Goal: Task Accomplishment & Management: Manage account settings

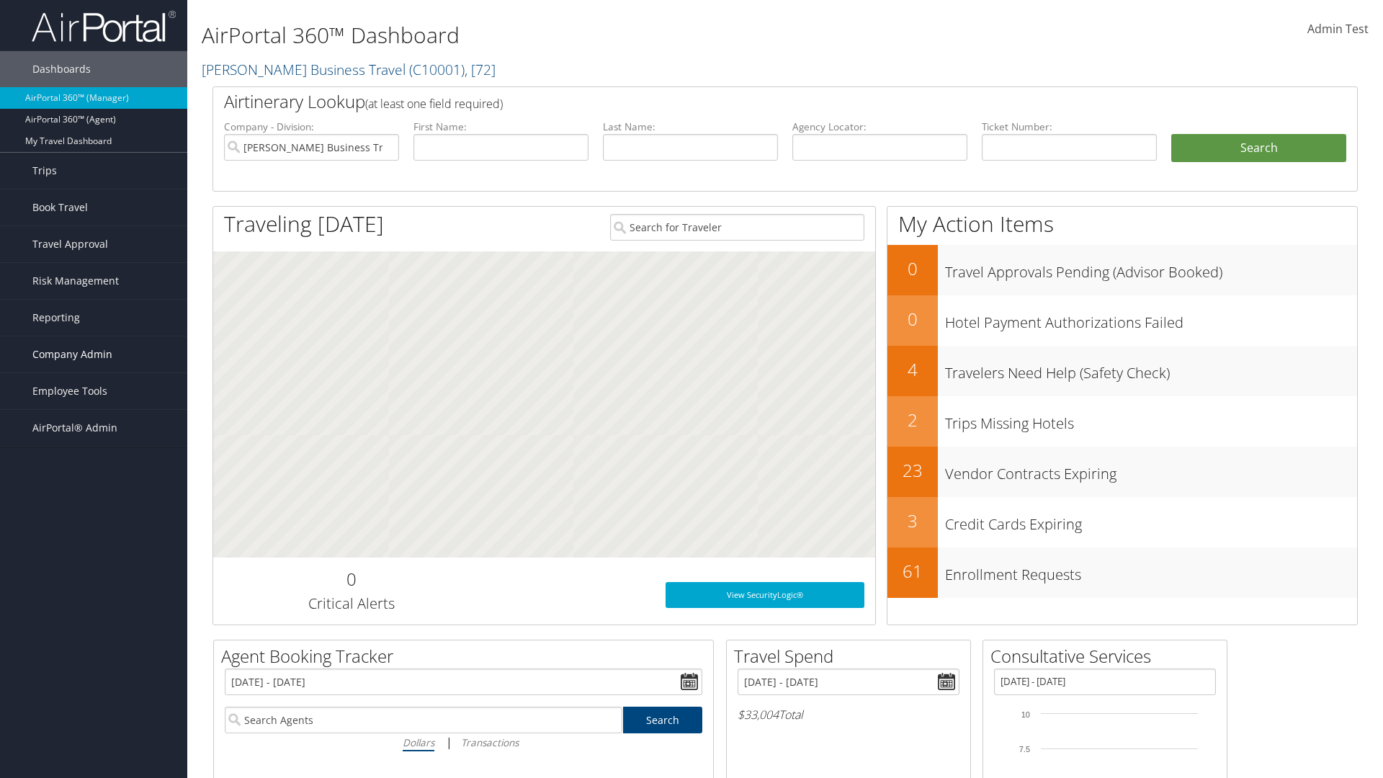
click at [94, 354] on span "Company Admin" at bounding box center [72, 354] width 80 height 36
click at [0, 0] on link "Report Settings" at bounding box center [0, 0] width 0 height 0
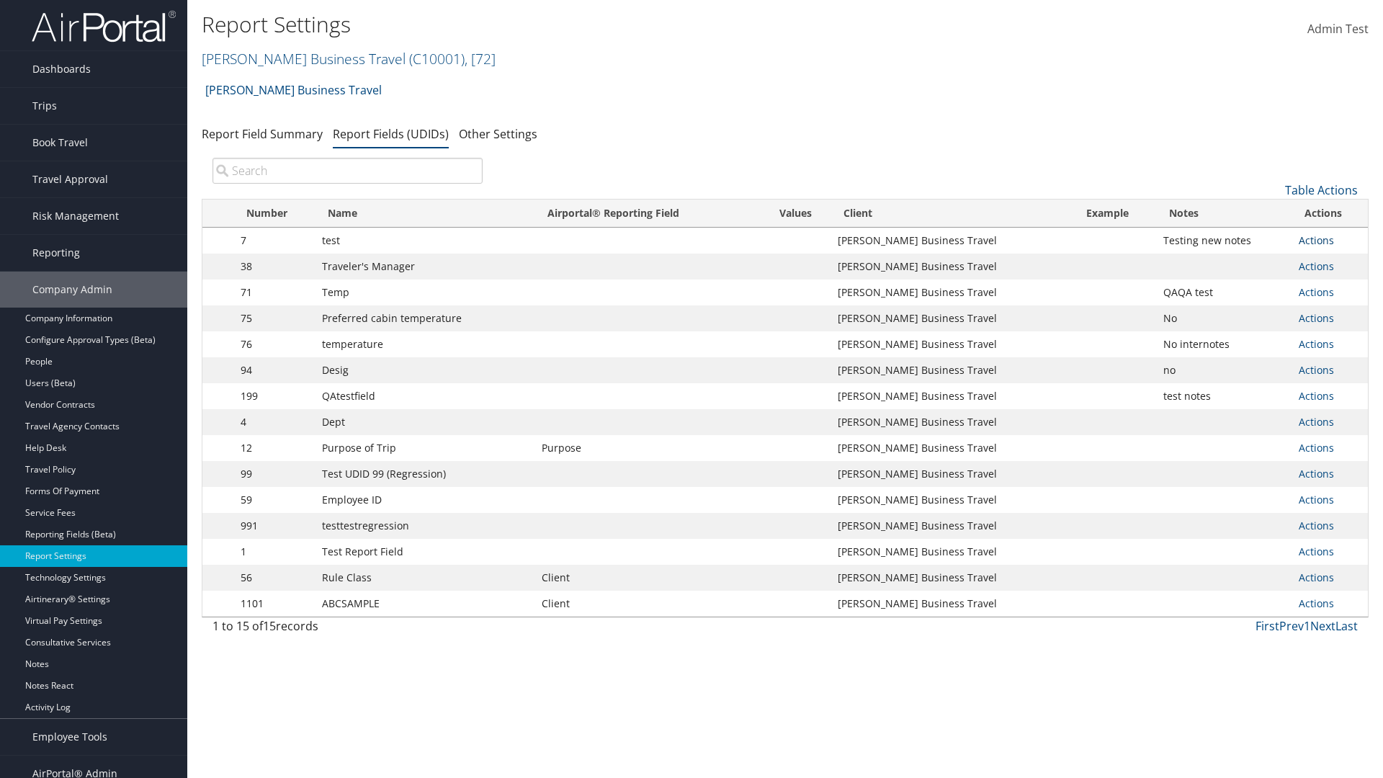
click at [1316, 240] on link "Actions" at bounding box center [1316, 240] width 35 height 14
click at [1258, 262] on link "Update Report Field Values" at bounding box center [1259, 262] width 143 height 24
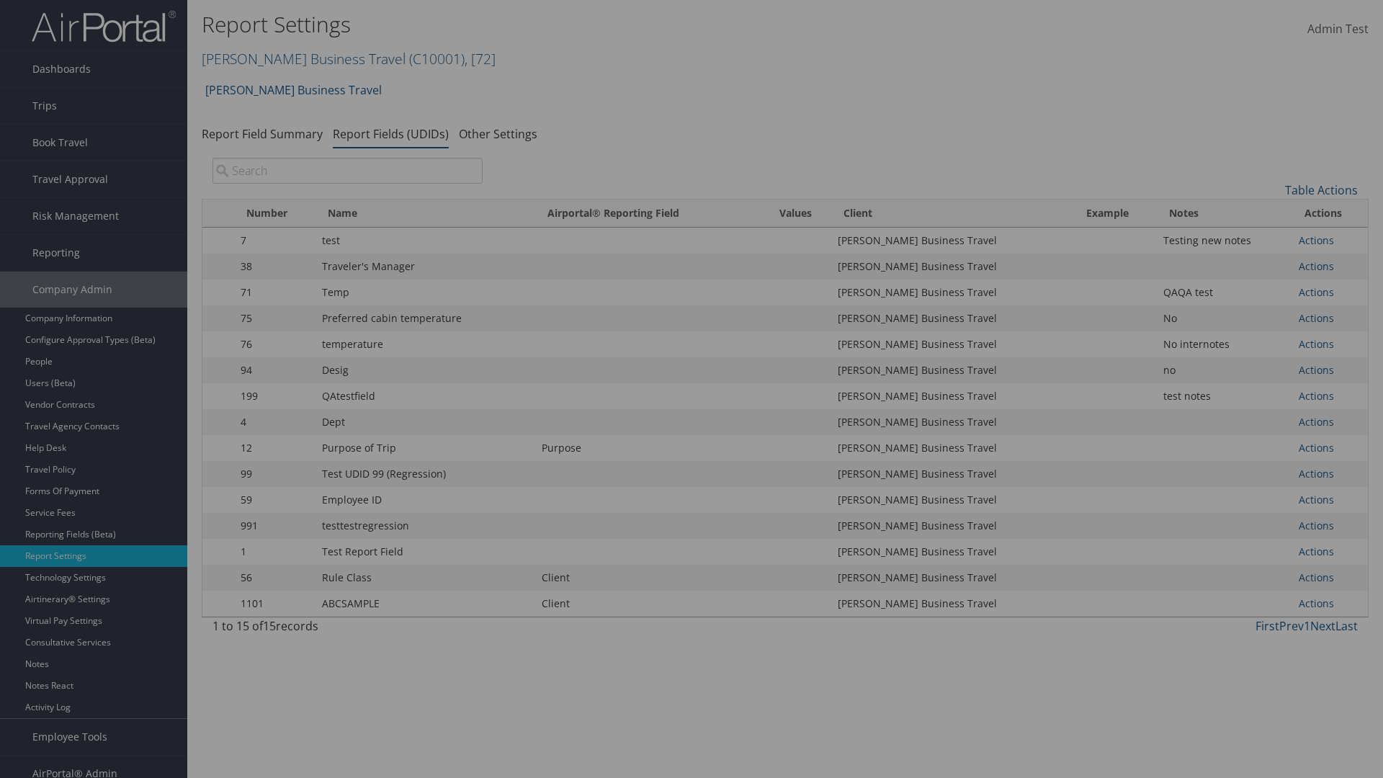
click at [0, 0] on link "Table Actions" at bounding box center [0, 0] width 0 height 0
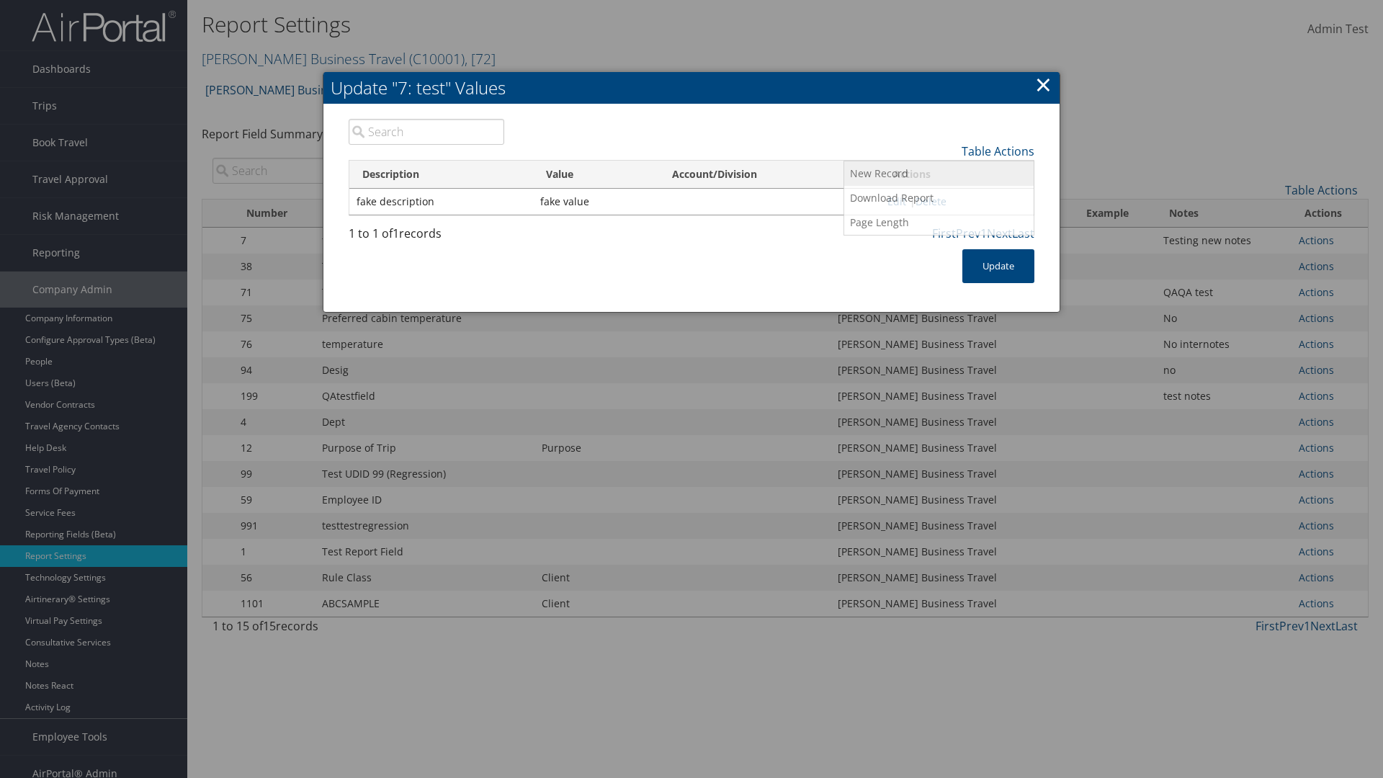
click at [938, 173] on link "New Record" at bounding box center [938, 173] width 189 height 24
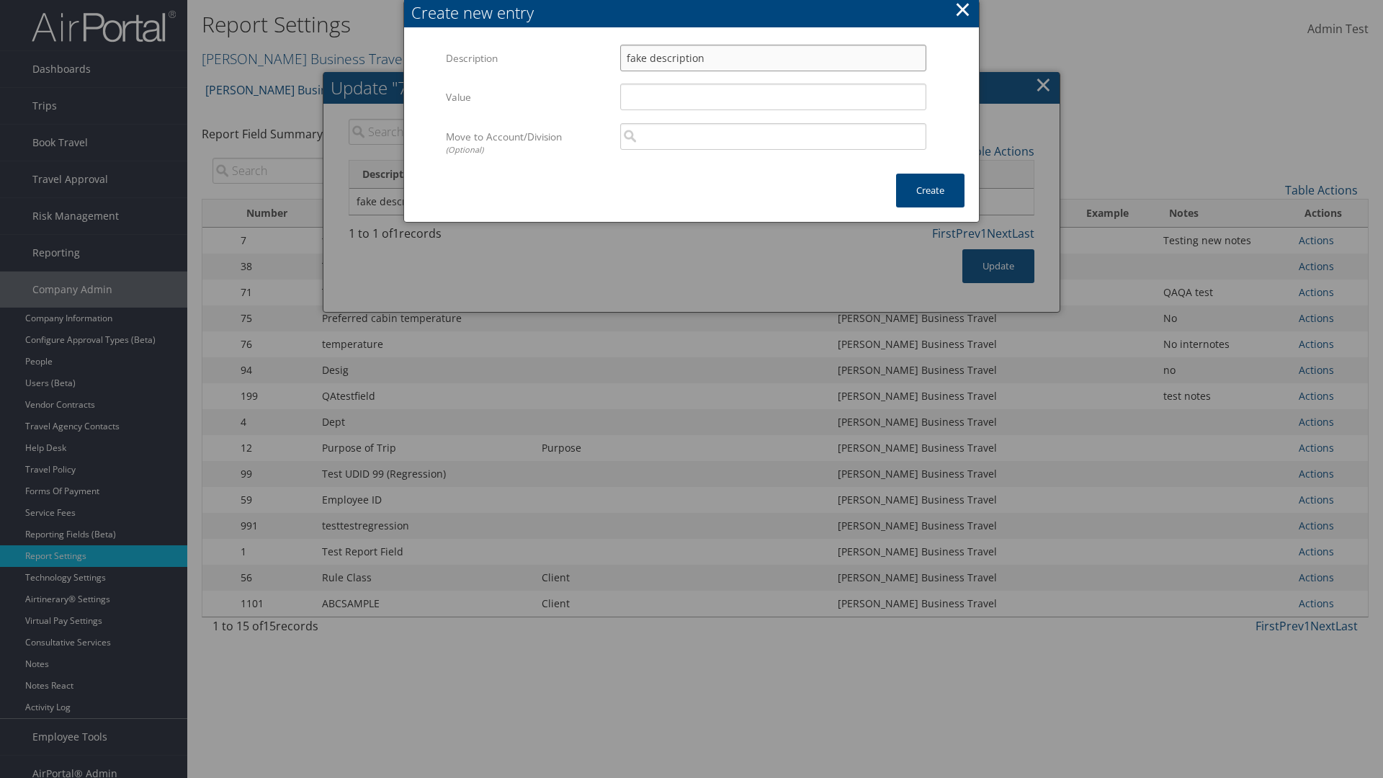
type input "fake description"
type input "fake value"
click at [930, 190] on button "Create" at bounding box center [930, 191] width 68 height 34
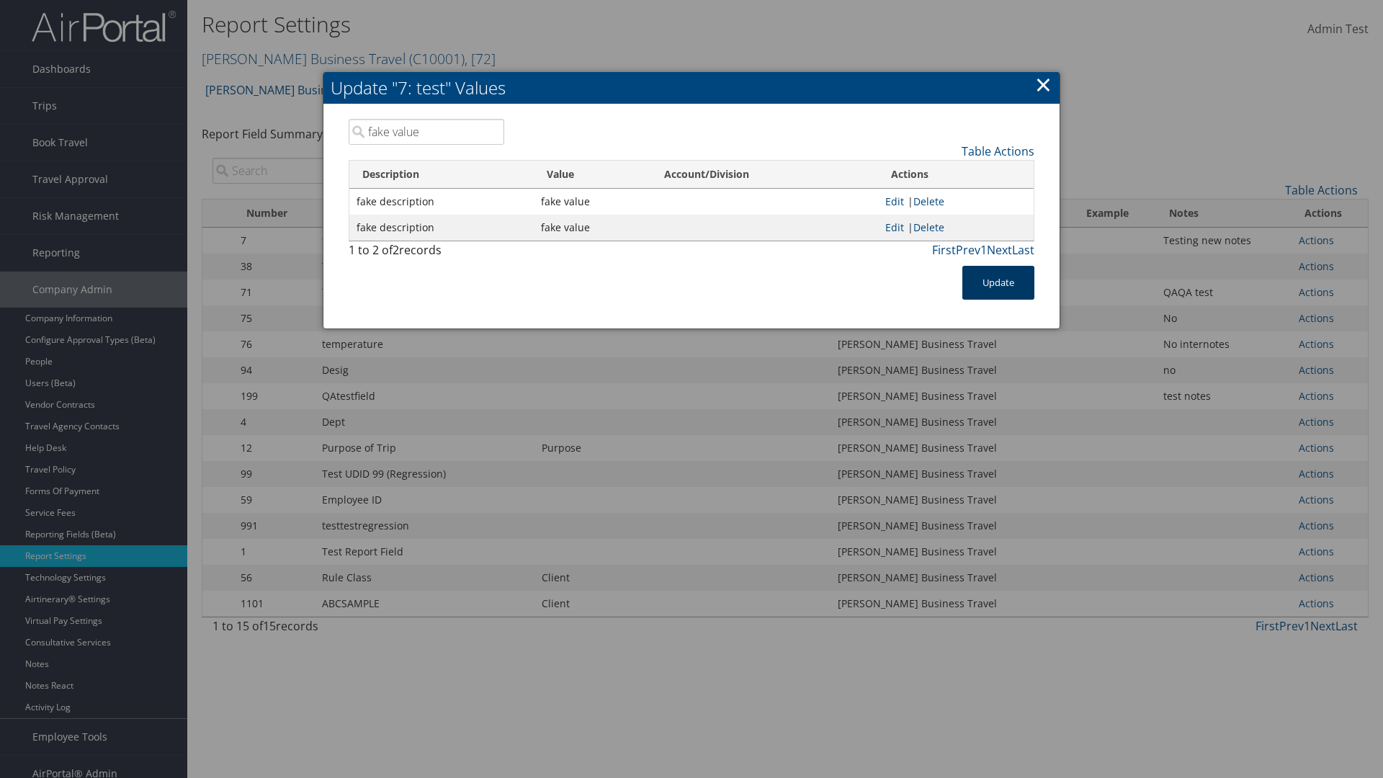
type input "fake value"
click at [998, 282] on button "Update" at bounding box center [998, 283] width 72 height 34
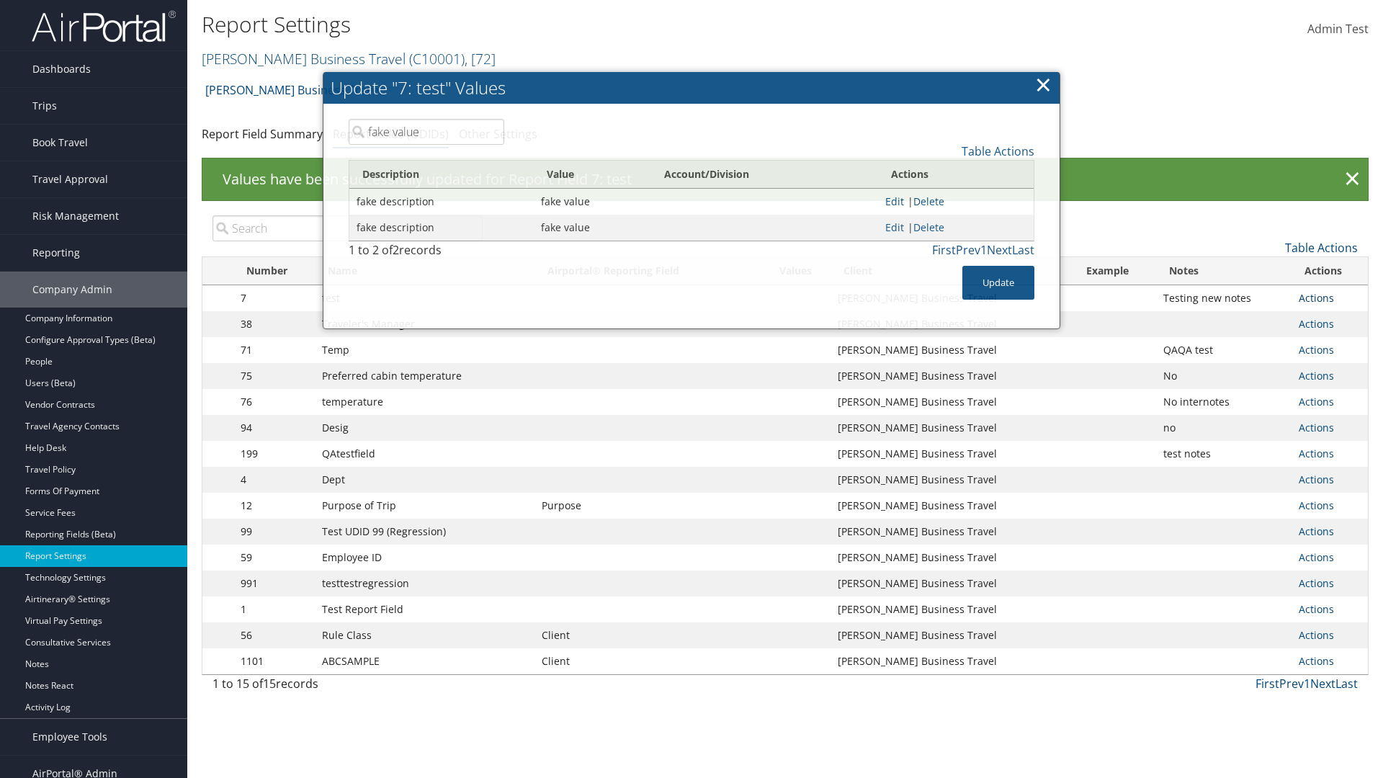
click at [1316, 297] on link "Actions" at bounding box center [1316, 298] width 35 height 14
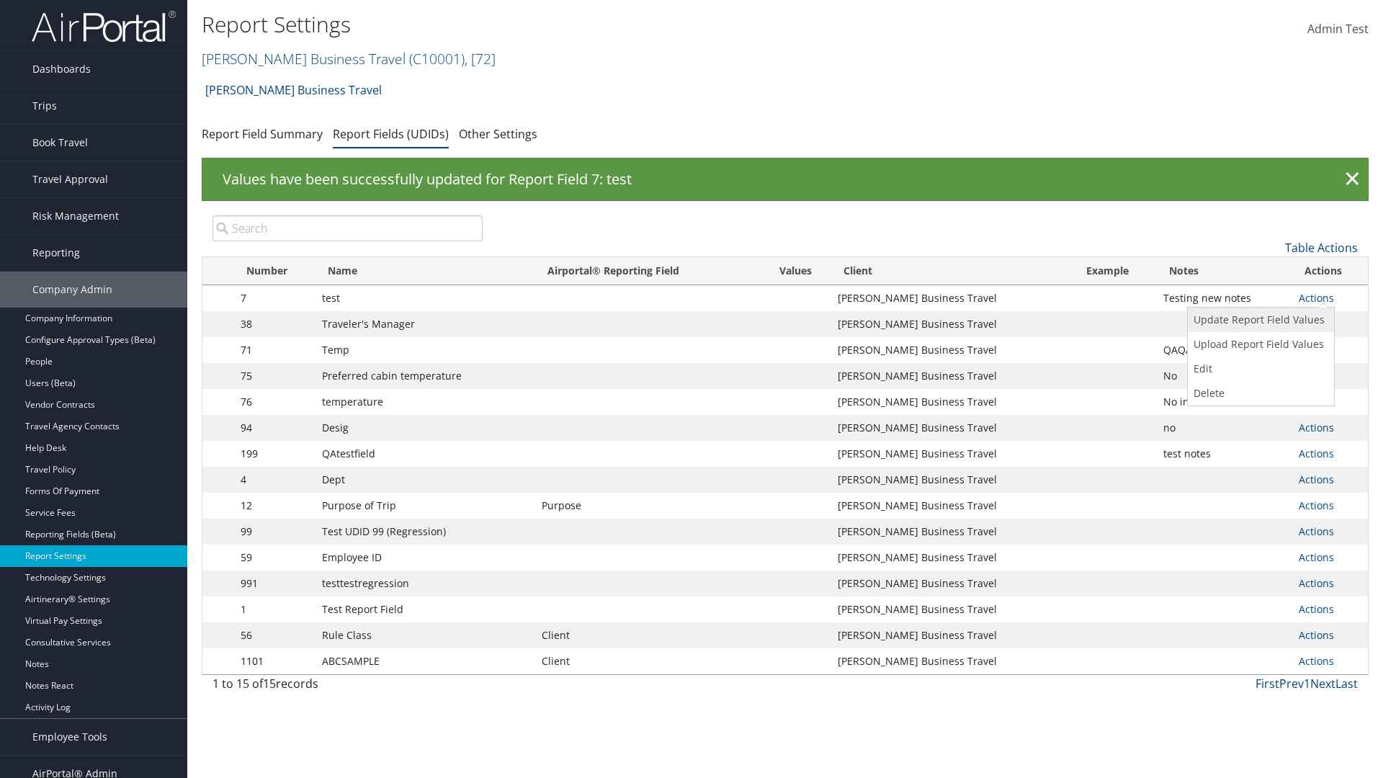
click at [1258, 320] on link "Update Report Field Values" at bounding box center [1259, 320] width 143 height 24
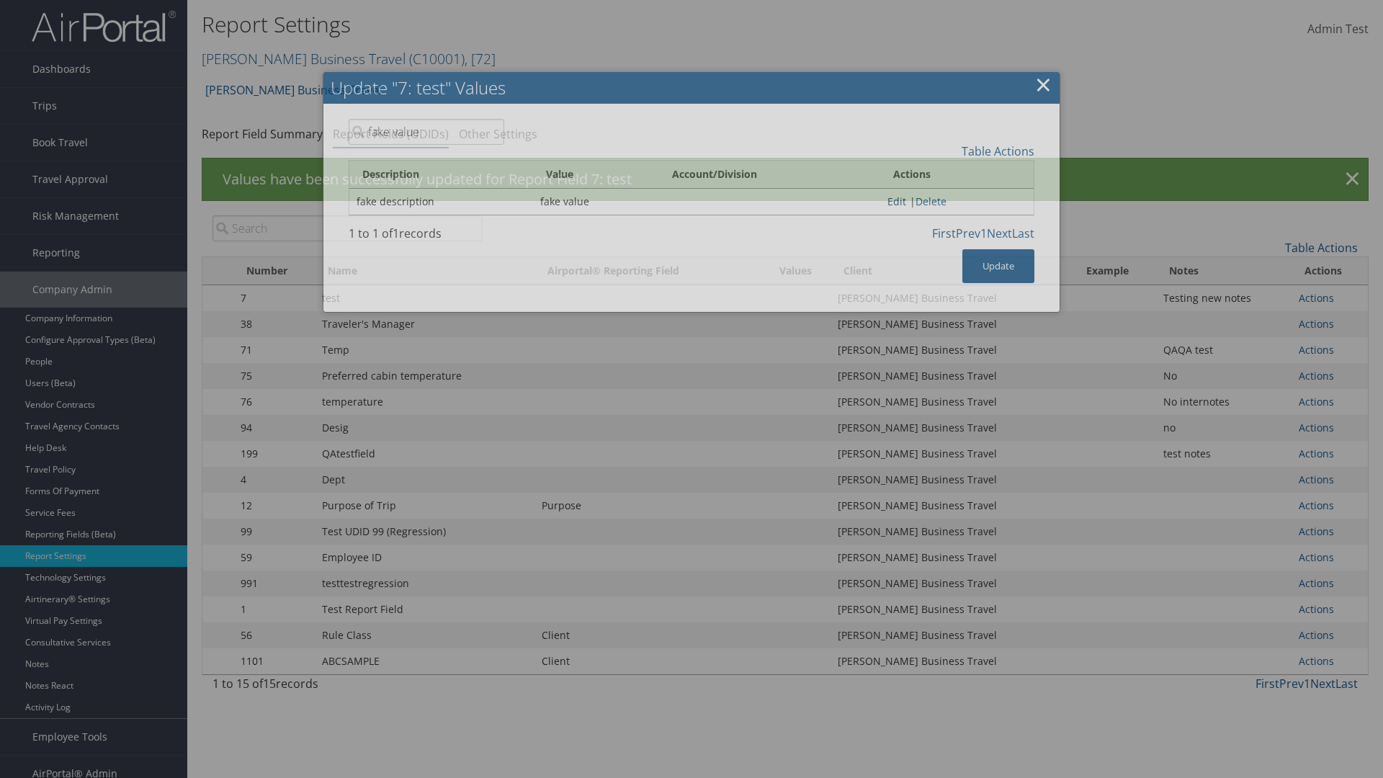
type input "fake value"
click at [892, 201] on link "Edit" at bounding box center [896, 201] width 19 height 14
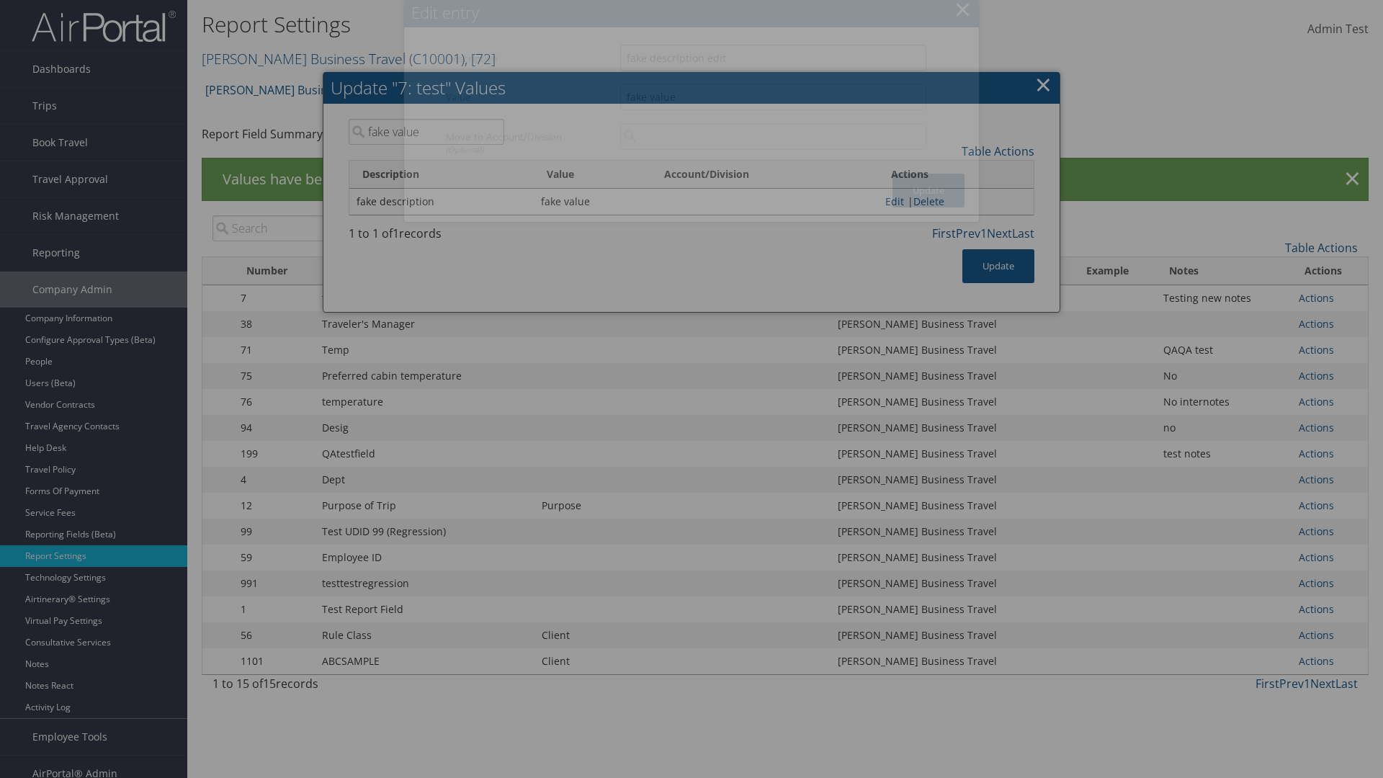
type input "fake description edit"
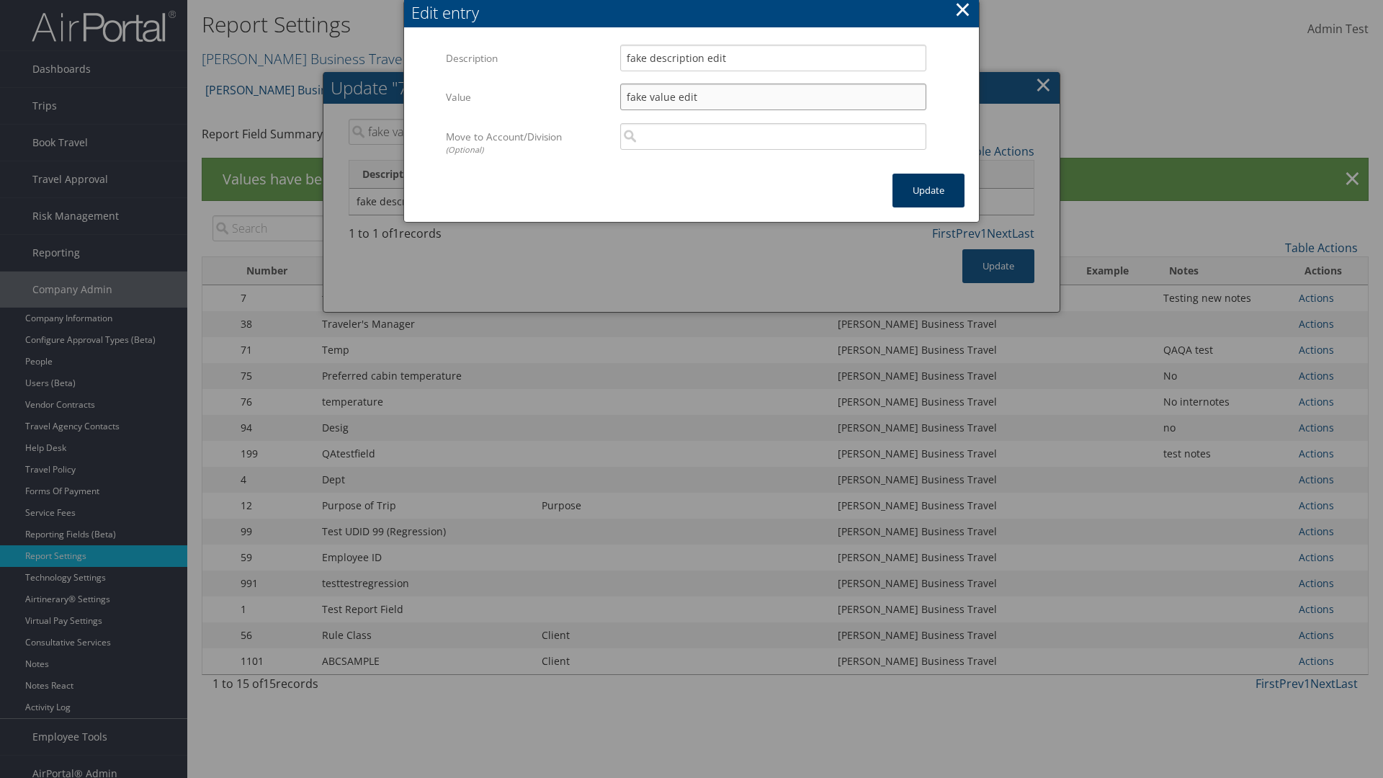
type input "fake value edit"
click at [928, 190] on button "Update" at bounding box center [928, 191] width 72 height 34
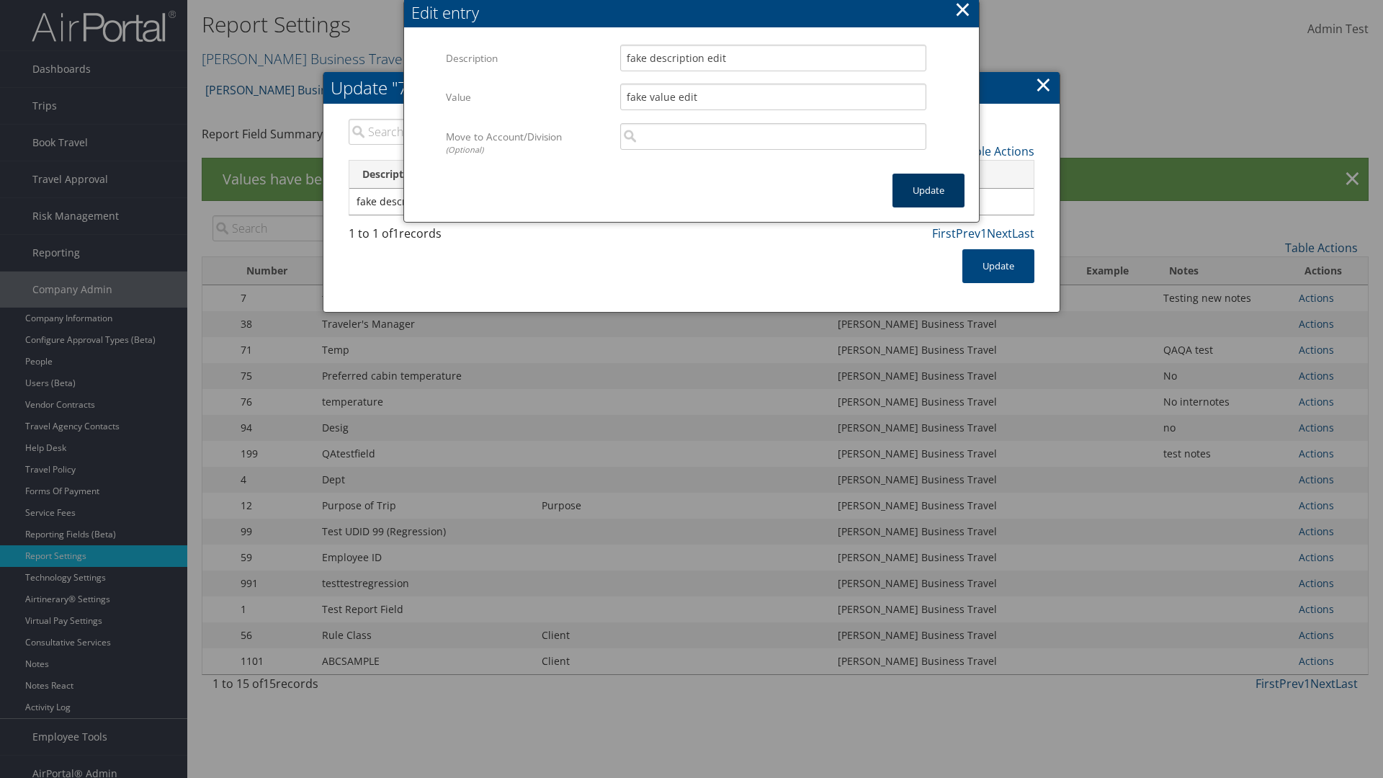
type input "fake value edit"
